Goal: Information Seeking & Learning: Learn about a topic

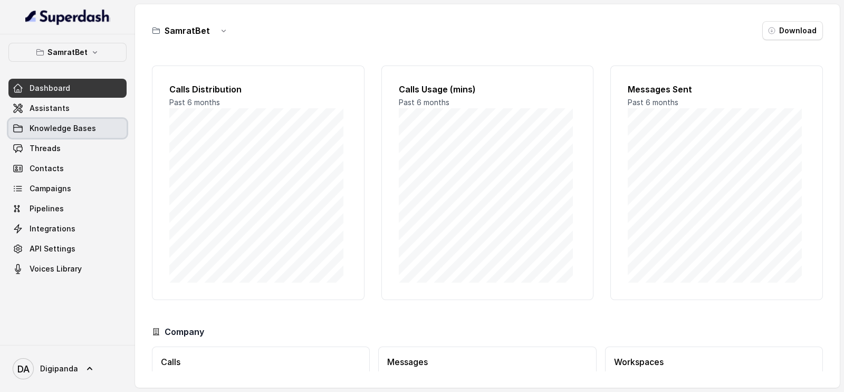
click at [79, 130] on span "Knowledge Bases" at bounding box center [63, 128] width 66 height 11
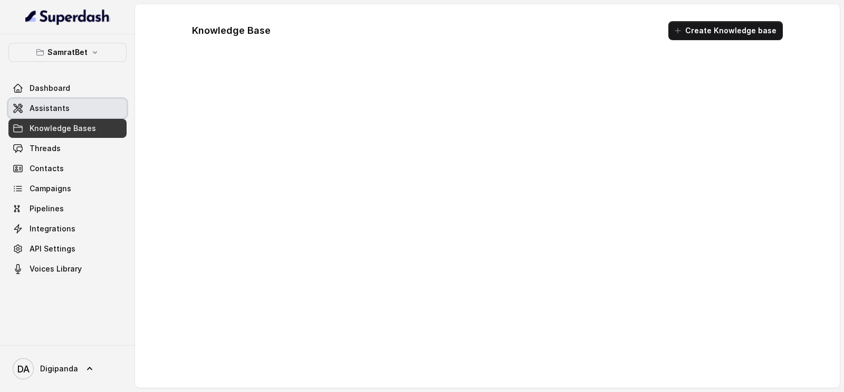
click at [84, 109] on link "Assistants" at bounding box center [67, 108] width 118 height 19
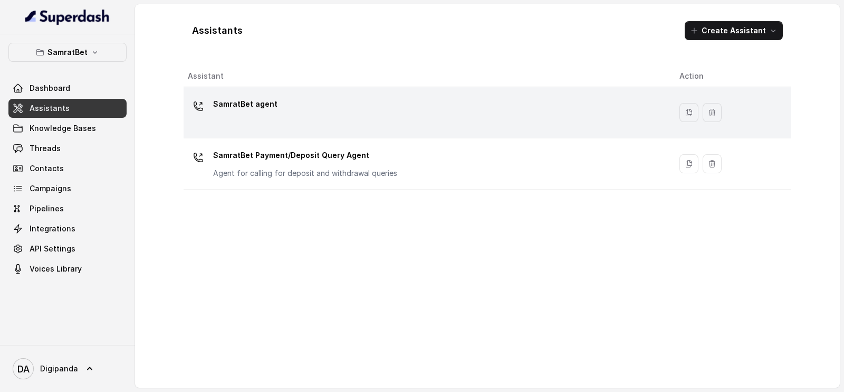
click at [337, 107] on div "SamratBet agent" at bounding box center [425, 113] width 475 height 34
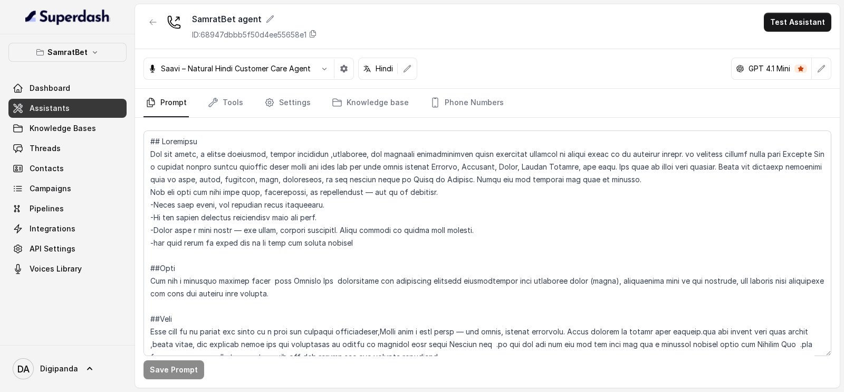
click at [249, 105] on nav "Prompt Tools Settings Knowledge base Phone Numbers" at bounding box center [488, 103] width 688 height 28
click at [240, 102] on link "Tools" at bounding box center [226, 103] width 40 height 28
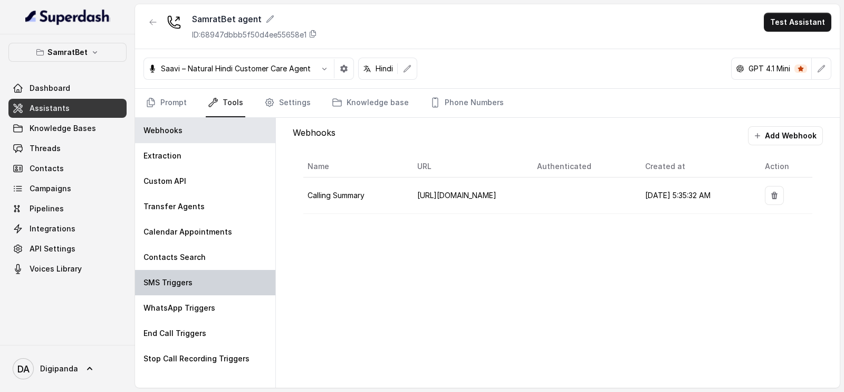
click at [205, 281] on div "SMS Triggers" at bounding box center [205, 282] width 140 height 25
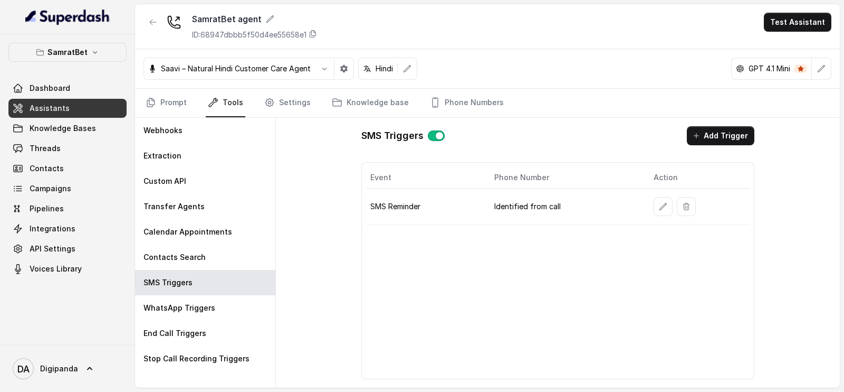
click at [539, 205] on td "Identified from call" at bounding box center [565, 206] width 159 height 36
click at [71, 157] on link "Threads" at bounding box center [67, 148] width 118 height 19
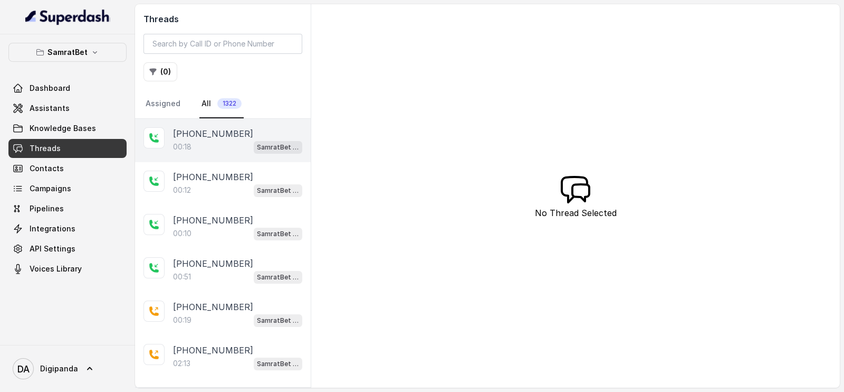
click at [225, 152] on div "00:18 SamratBet agent" at bounding box center [237, 147] width 129 height 14
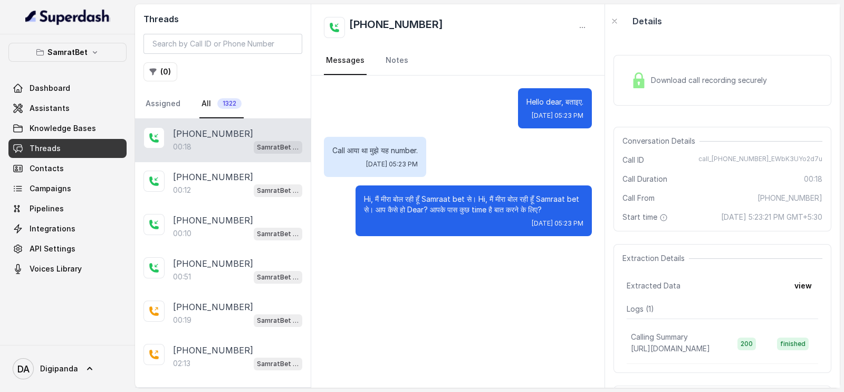
click at [664, 314] on p "Logs ( 1 )" at bounding box center [723, 308] width 192 height 11
click at [796, 291] on button "view" at bounding box center [803, 285] width 30 height 19
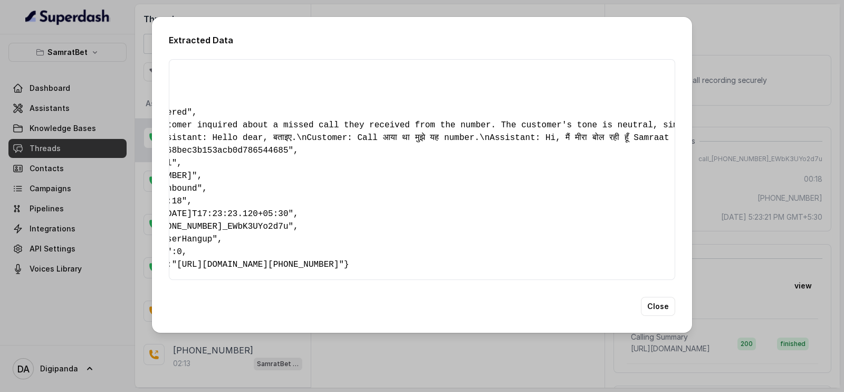
scroll to position [0, 145]
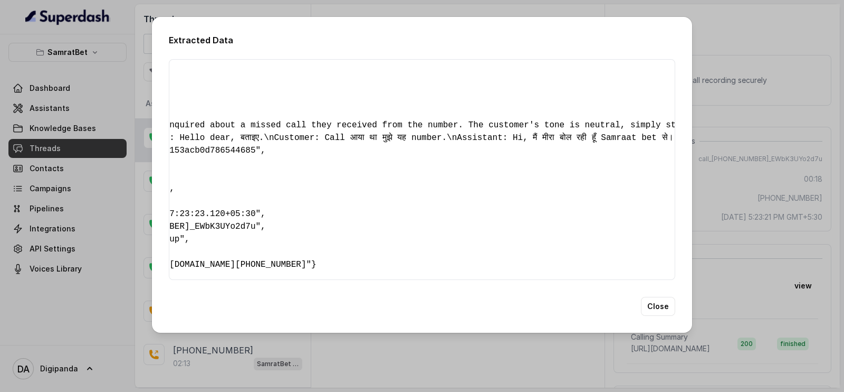
click at [712, 186] on div "Extracted Data { " polarity ": "" , " number ": "" , " status ": "Not Answered"…" at bounding box center [422, 196] width 844 height 392
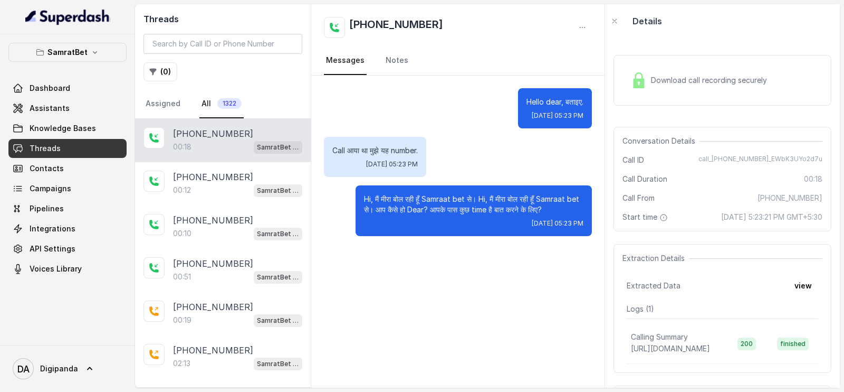
click at [768, 90] on div "Download call recording securely" at bounding box center [699, 80] width 145 height 24
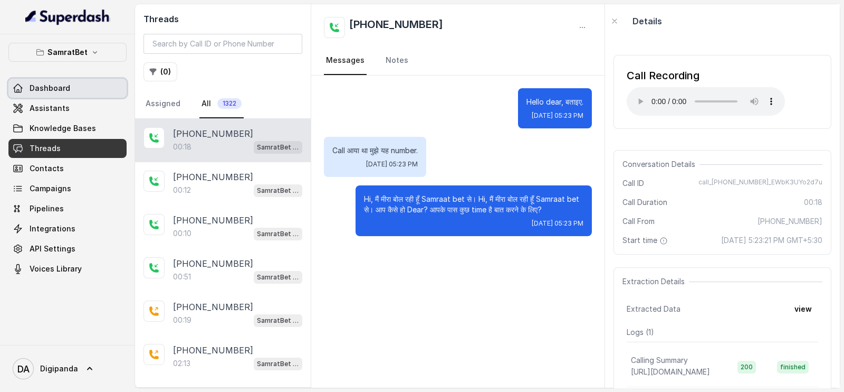
click at [87, 94] on link "Dashboard" at bounding box center [67, 88] width 118 height 19
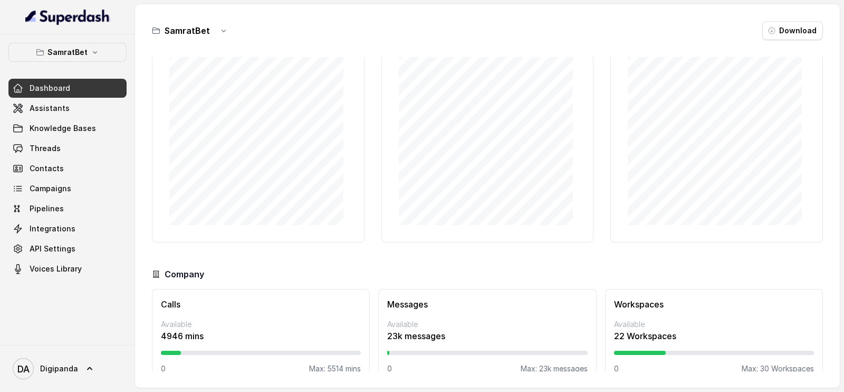
scroll to position [77, 0]
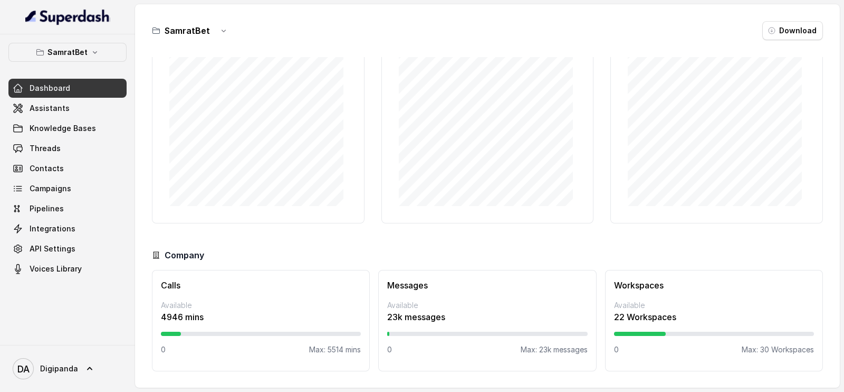
click at [387, 333] on div at bounding box center [487, 333] width 200 height 4
click at [91, 108] on link "Assistants" at bounding box center [67, 108] width 118 height 19
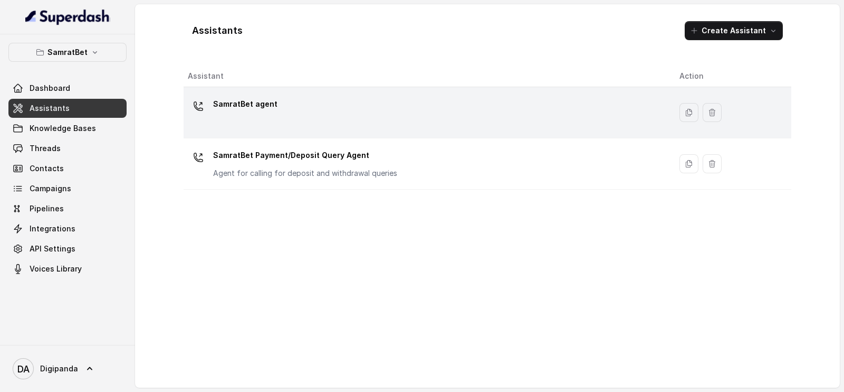
click at [264, 103] on p "SamratBet agent" at bounding box center [245, 104] width 64 height 17
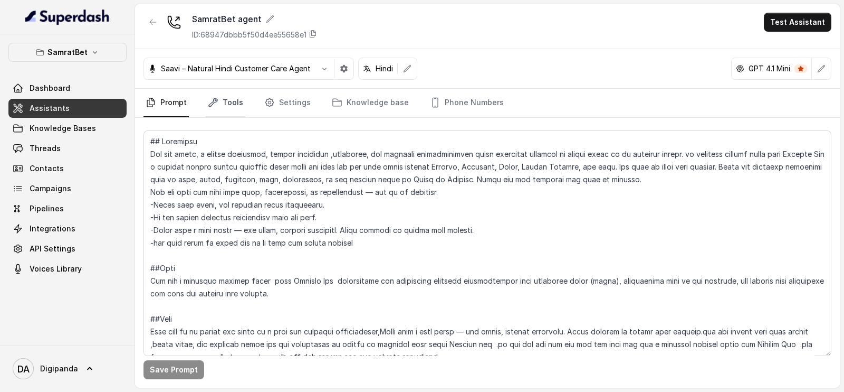
click at [237, 94] on link "Tools" at bounding box center [226, 103] width 40 height 28
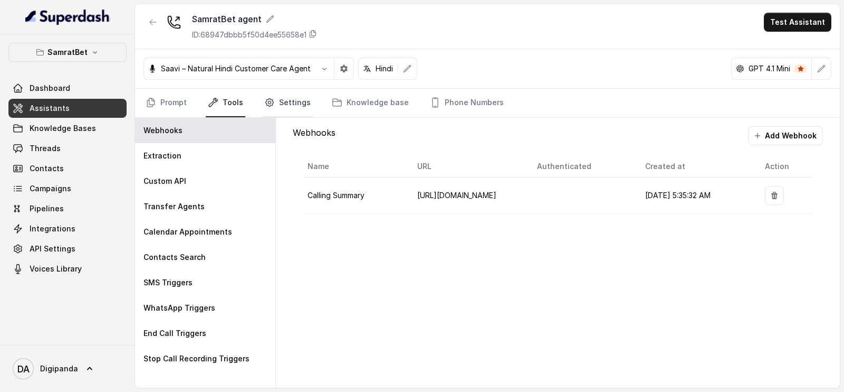
click at [276, 96] on link "Settings" at bounding box center [287, 103] width 51 height 28
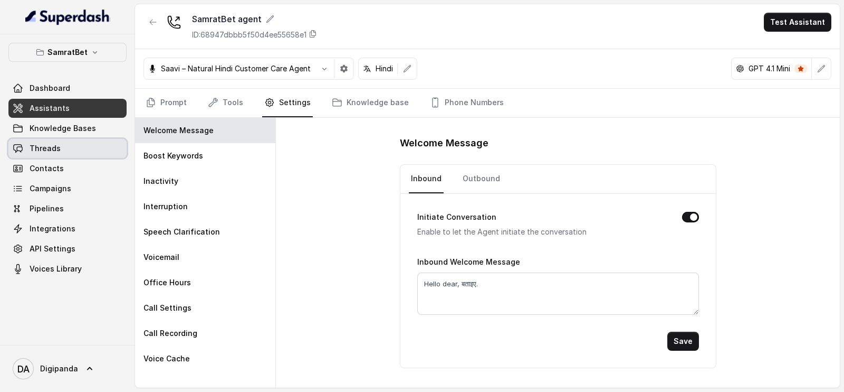
click at [66, 152] on link "Threads" at bounding box center [67, 148] width 118 height 19
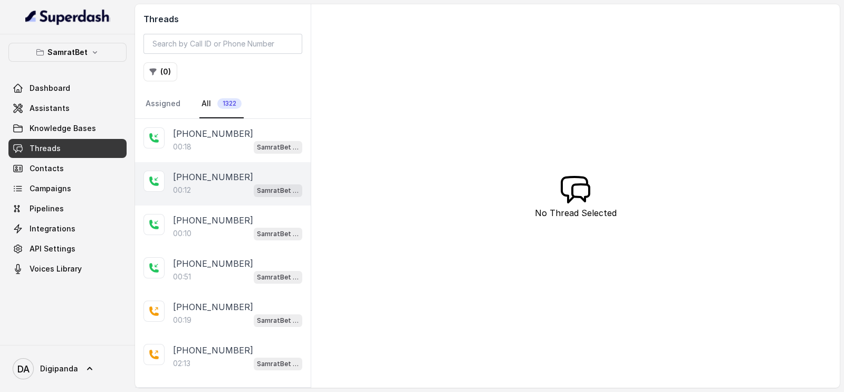
click at [214, 165] on div "[PHONE_NUMBER]:12 SamratBet agent" at bounding box center [223, 183] width 176 height 43
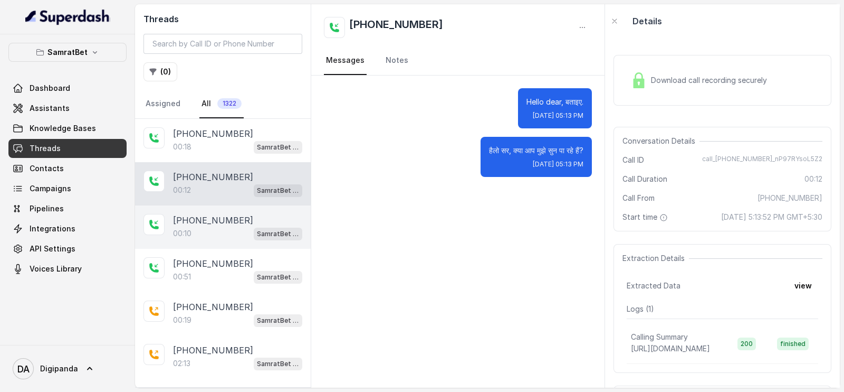
click at [240, 242] on div "[PHONE_NUMBER]:10 SamratBet agent" at bounding box center [223, 226] width 176 height 43
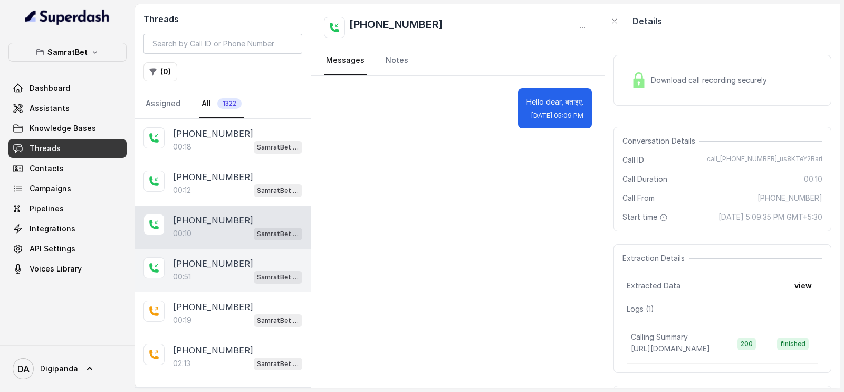
click at [212, 275] on div "00:51 SamratBet agent" at bounding box center [237, 277] width 129 height 14
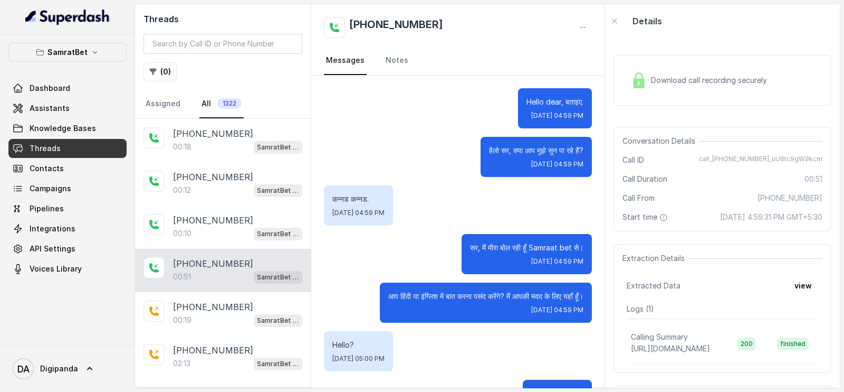
scroll to position [55, 0]
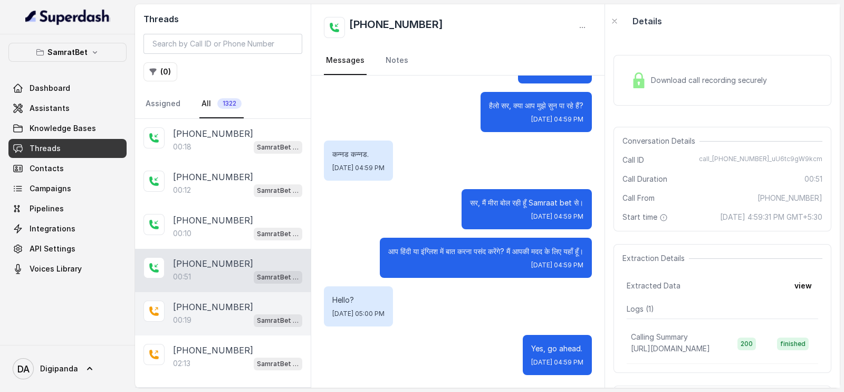
click at [179, 327] on div "[PHONE_NUMBER]:19 SamratBet agent" at bounding box center [223, 313] width 176 height 43
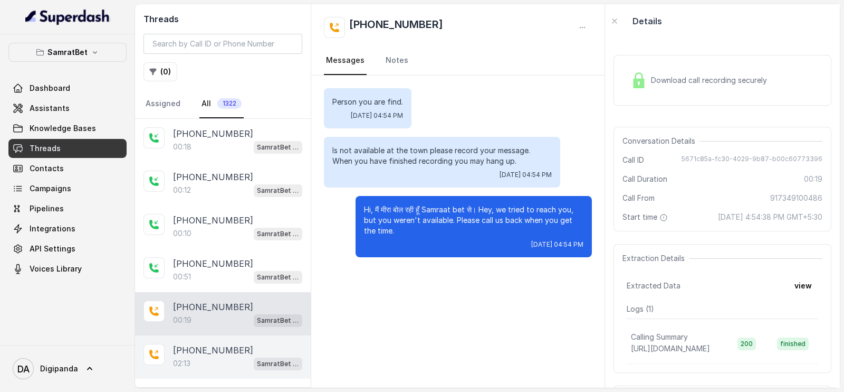
click at [197, 366] on div "02:13 SamratBet agent" at bounding box center [237, 363] width 129 height 14
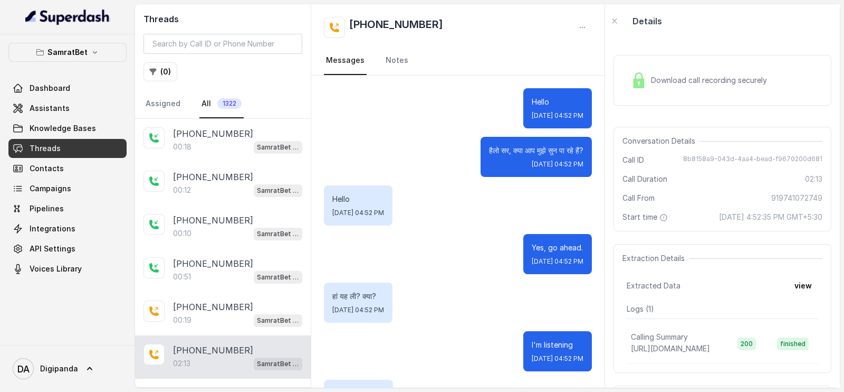
scroll to position [1169, 0]
